Goal: Task Accomplishment & Management: Complete application form

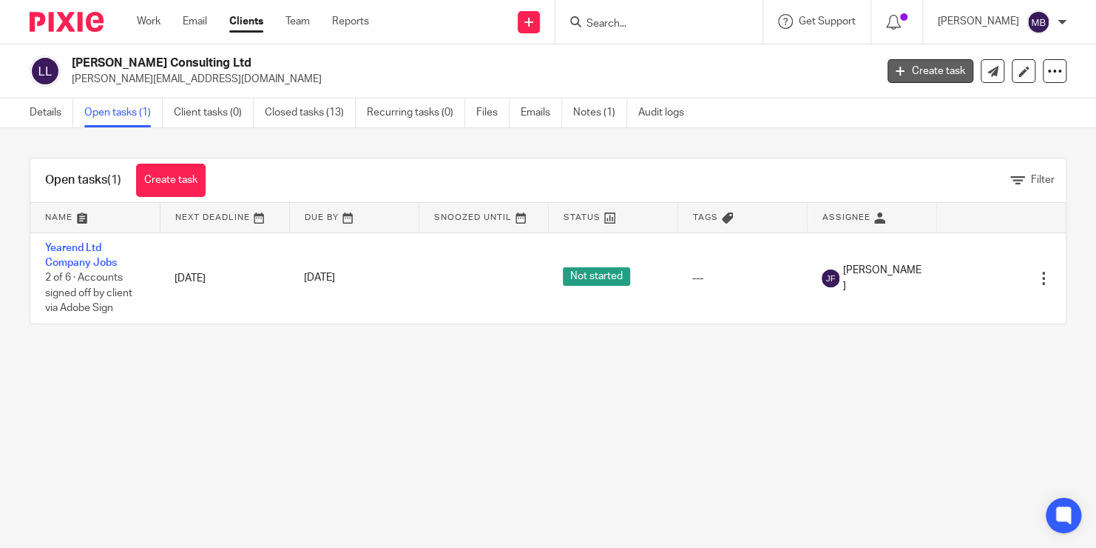
click at [900, 78] on link "Create task" at bounding box center [931, 71] width 86 height 24
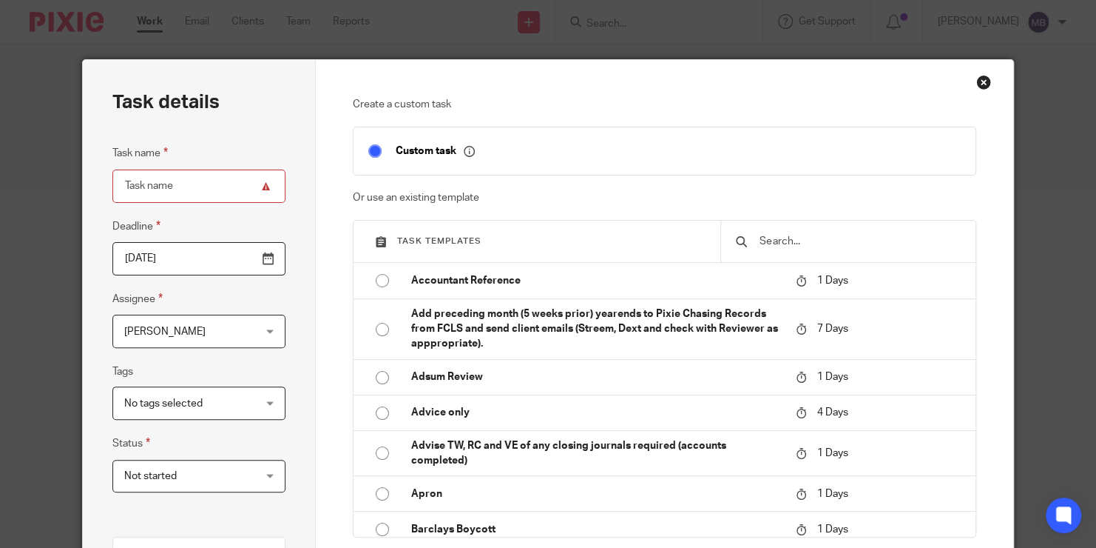
click at [786, 239] on input "text" at bounding box center [859, 241] width 203 height 16
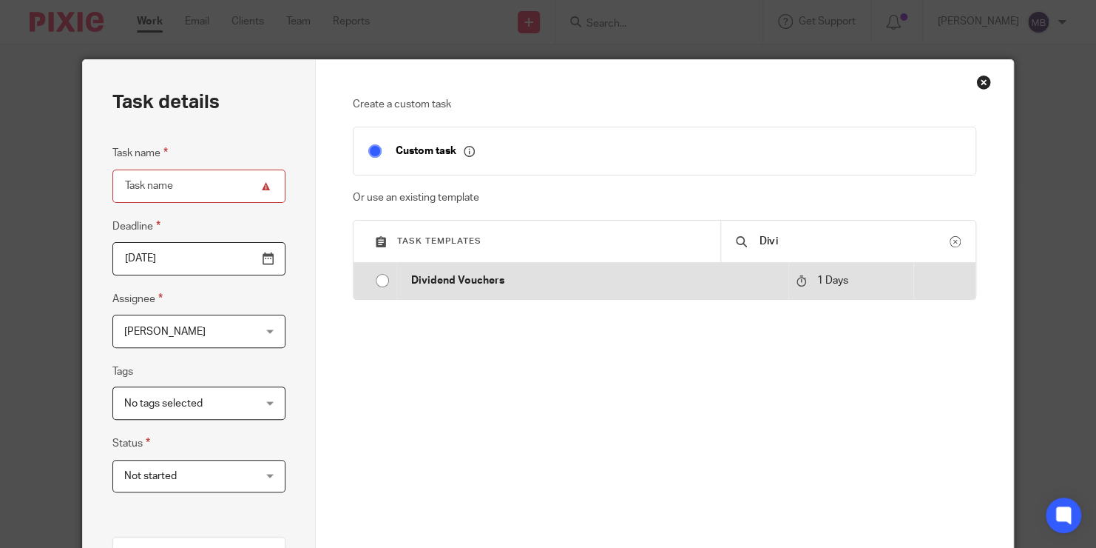
type input "Divi"
click at [739, 274] on p "Dividend Vouchers" at bounding box center [596, 280] width 371 height 15
type input "2025-08-23"
type input "Dividend Vouchers"
checkbox input "false"
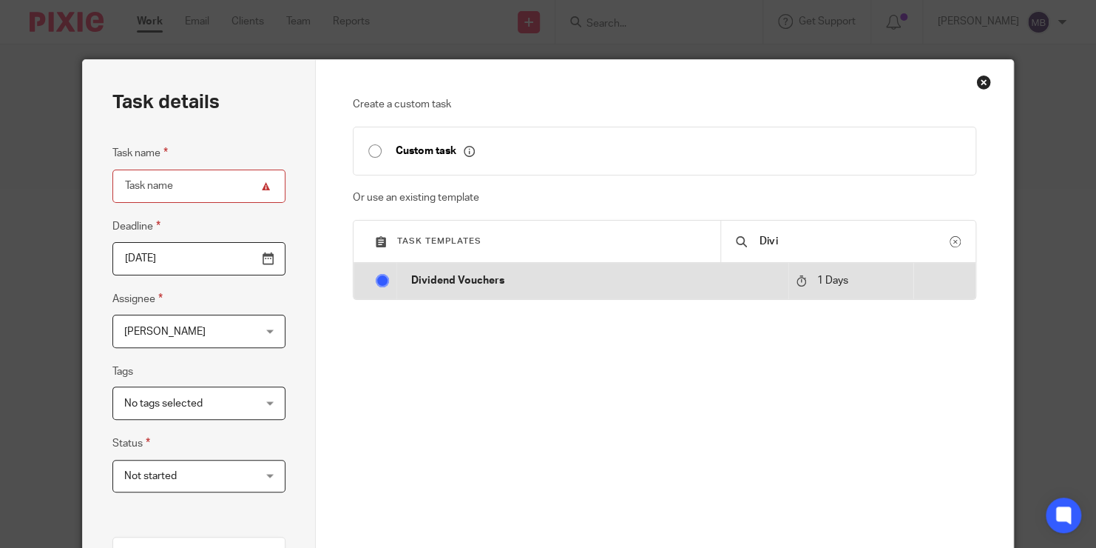
radio input "true"
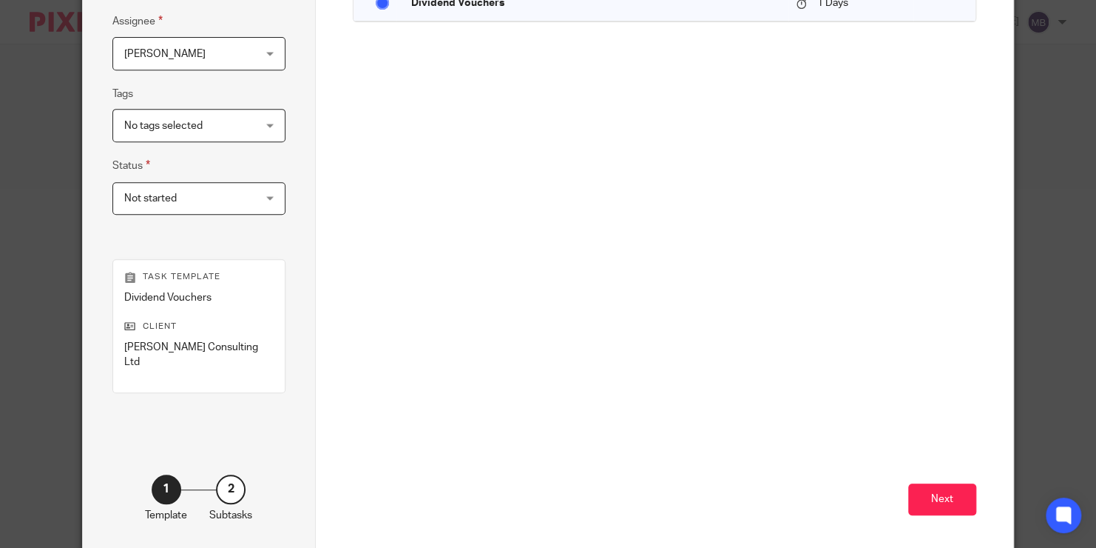
scroll to position [265, 0]
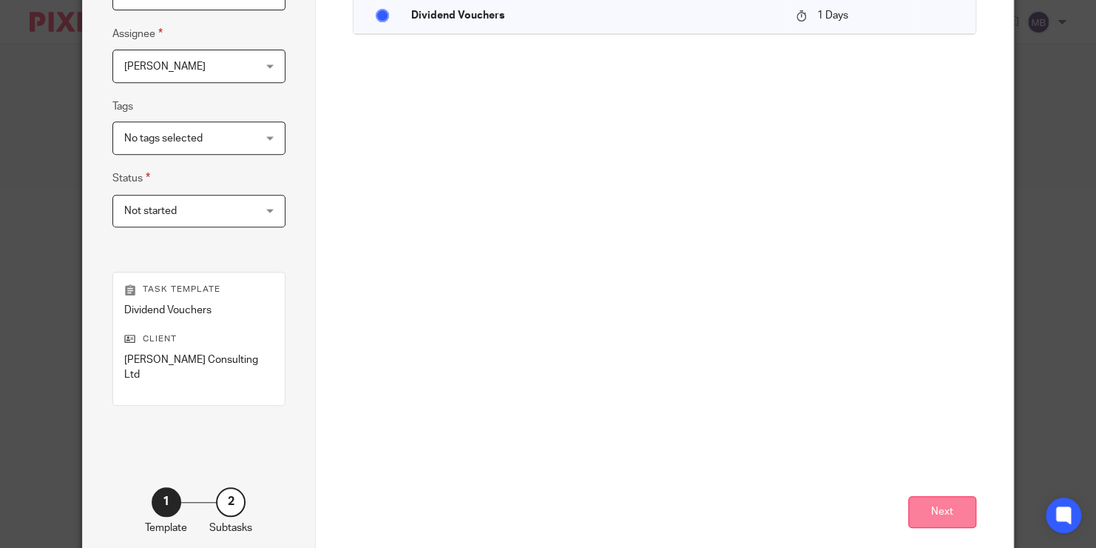
click at [934, 508] on button "Next" at bounding box center [943, 512] width 68 height 32
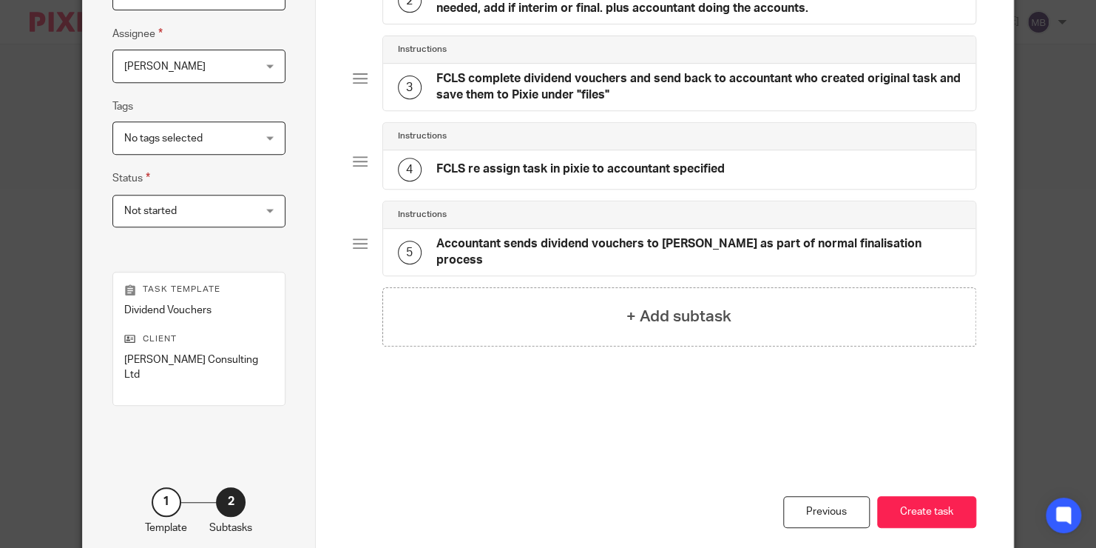
drag, startPoint x: 934, startPoint y: 508, endPoint x: 643, endPoint y: 502, distance: 290.8
click at [643, 502] on div "Previous Create task" at bounding box center [665, 501] width 624 height 125
click at [926, 496] on button "Create task" at bounding box center [926, 512] width 99 height 32
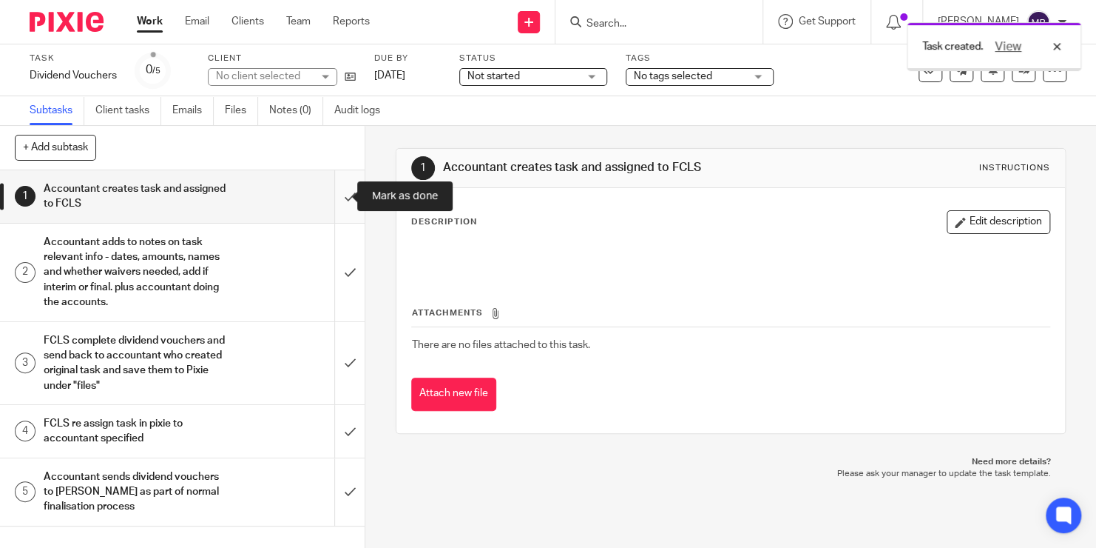
click at [329, 198] on input "submit" at bounding box center [182, 196] width 365 height 53
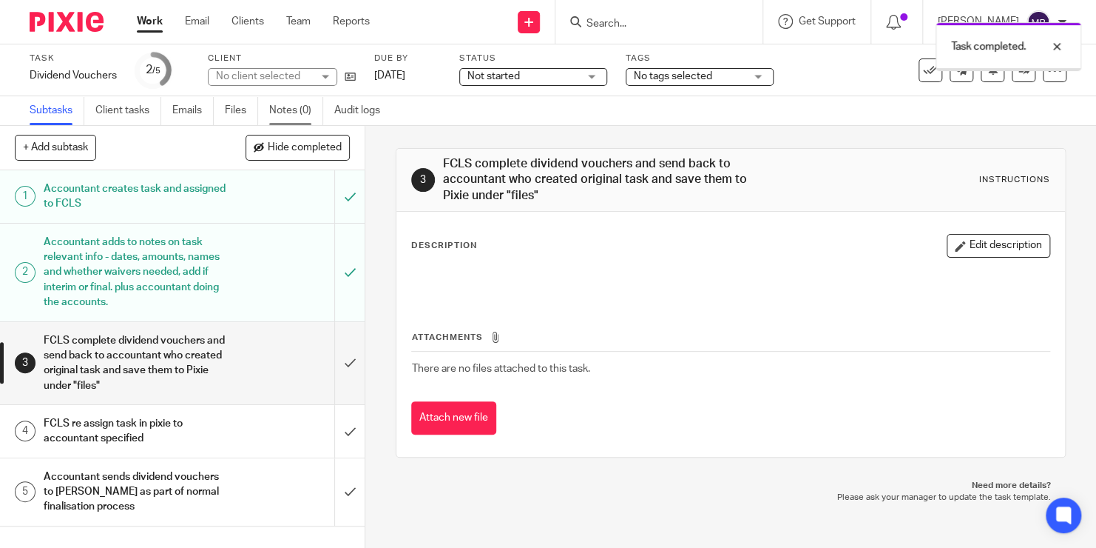
click at [288, 104] on link "Notes (0)" at bounding box center [296, 110] width 54 height 29
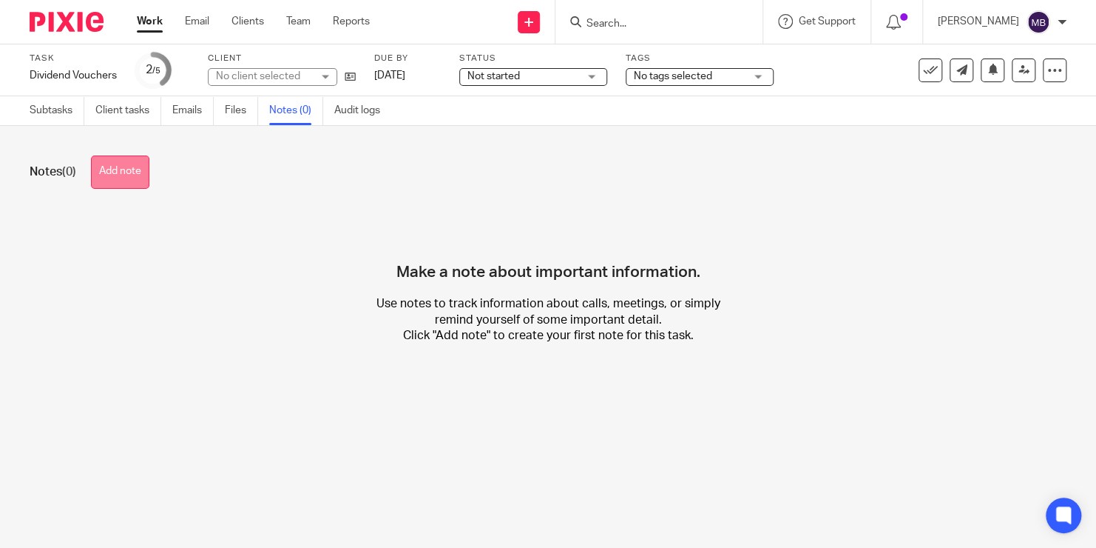
click at [142, 179] on button "Add note" at bounding box center [120, 171] width 58 height 33
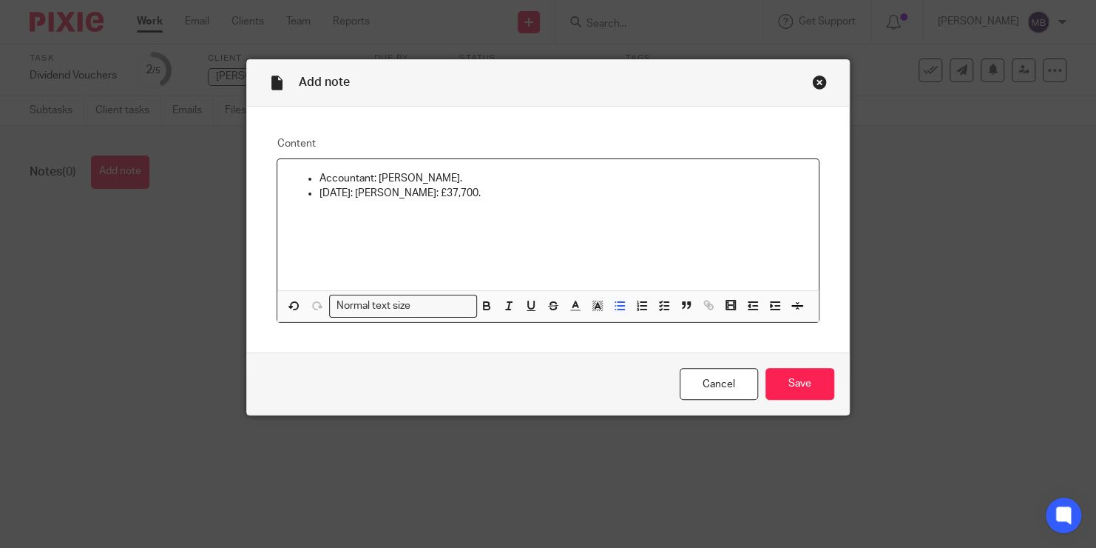
click at [462, 172] on p "Accountant: Millie Bygraves." at bounding box center [563, 178] width 488 height 15
click at [785, 377] on input "Save" at bounding box center [800, 384] width 69 height 32
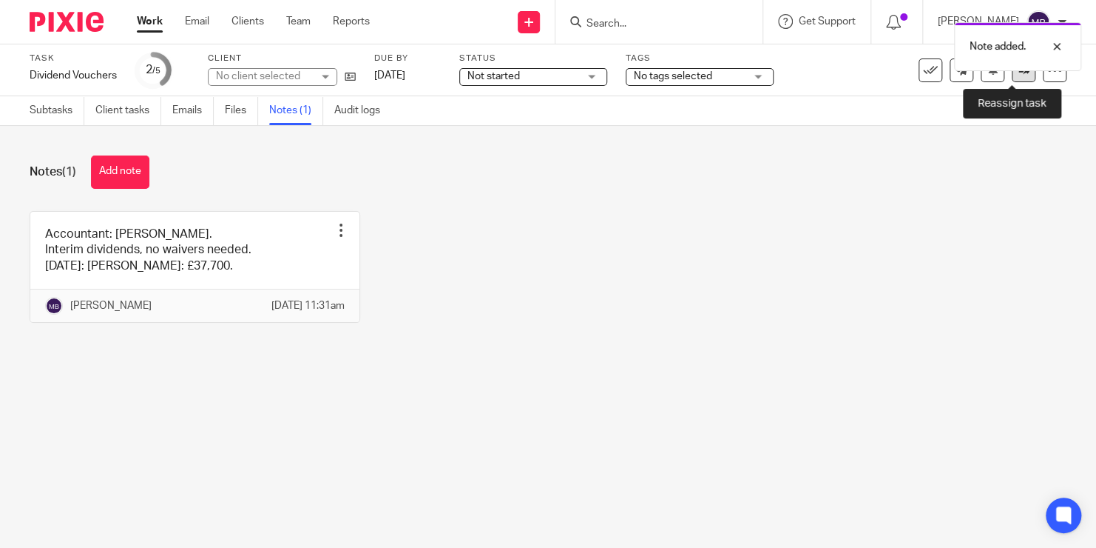
click at [1019, 75] on icon at bounding box center [1024, 69] width 11 height 11
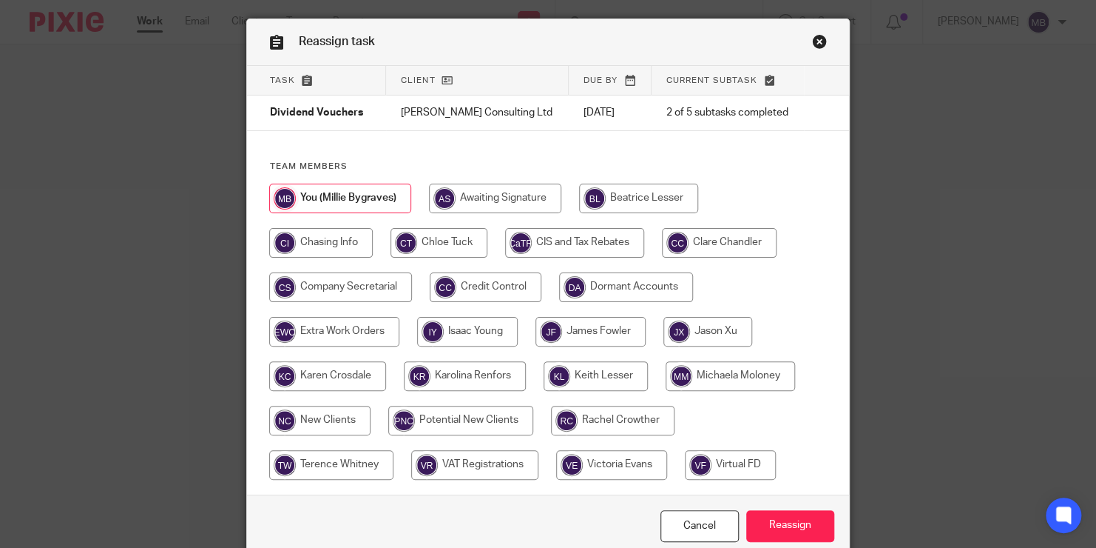
scroll to position [41, 0]
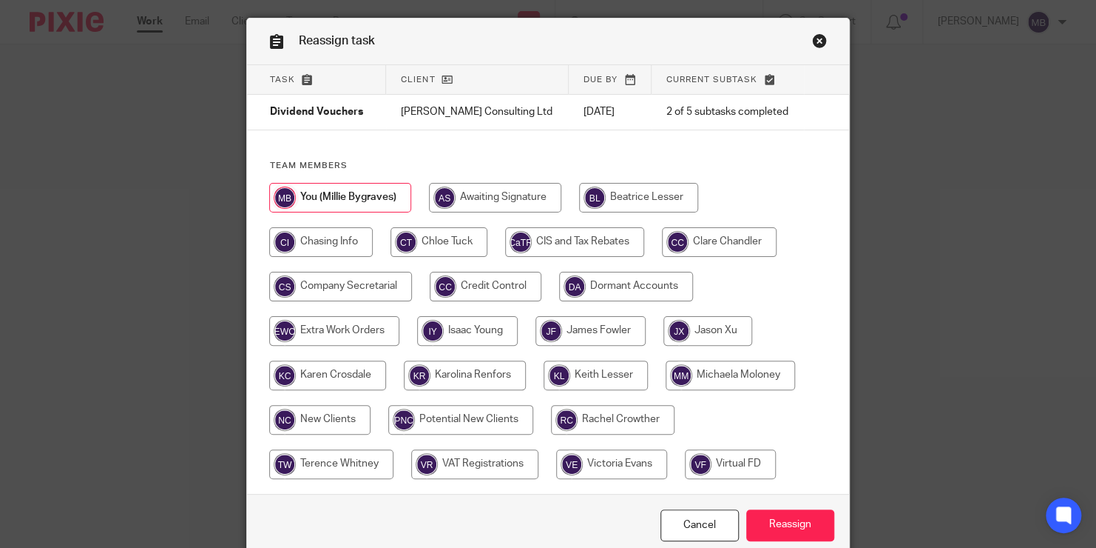
click at [323, 292] on input "radio" at bounding box center [340, 287] width 143 height 30
radio input "true"
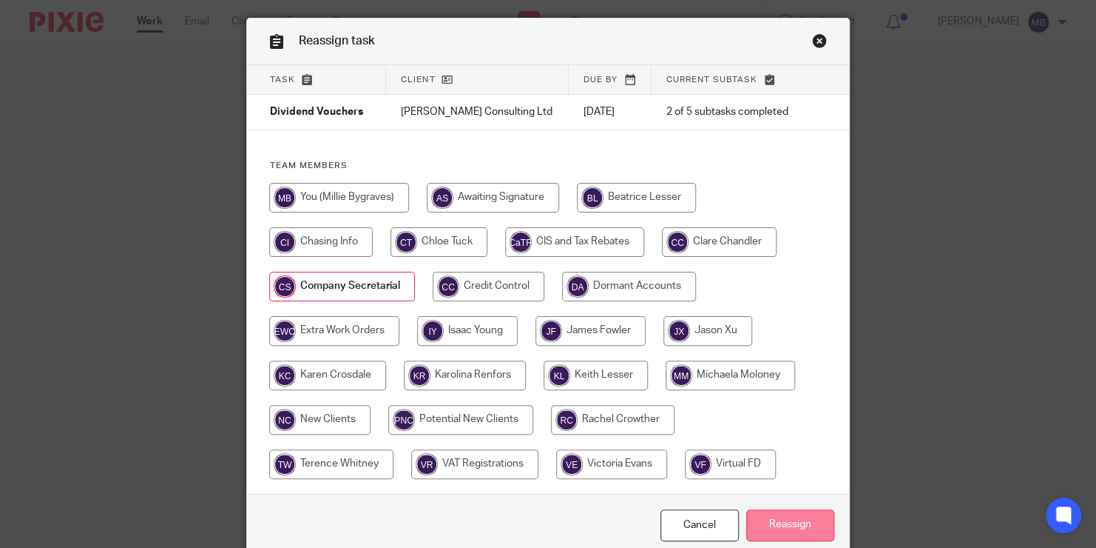
click at [775, 522] on input "Reassign" at bounding box center [791, 525] width 88 height 32
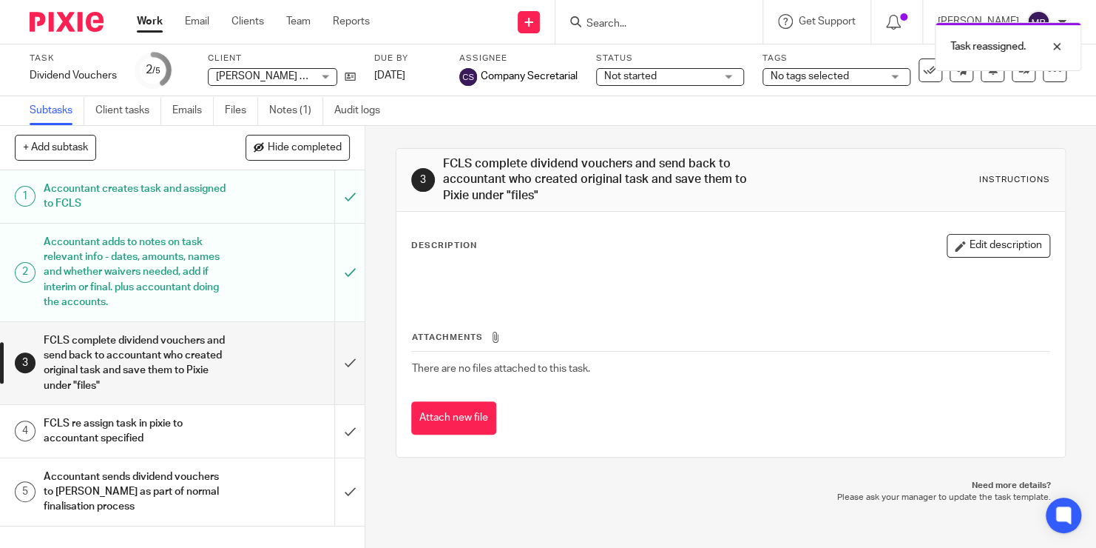
click at [644, 27] on div "Task reassigned." at bounding box center [814, 43] width 533 height 56
click at [1057, 55] on div "Task reassigned." at bounding box center [1008, 46] width 146 height 49
